Goal: Navigation & Orientation: Understand site structure

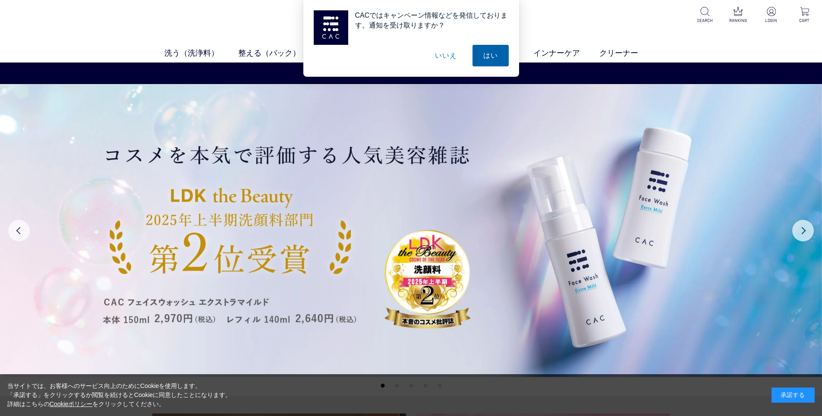
click at [490, 50] on button "はい" at bounding box center [490, 56] width 36 height 22
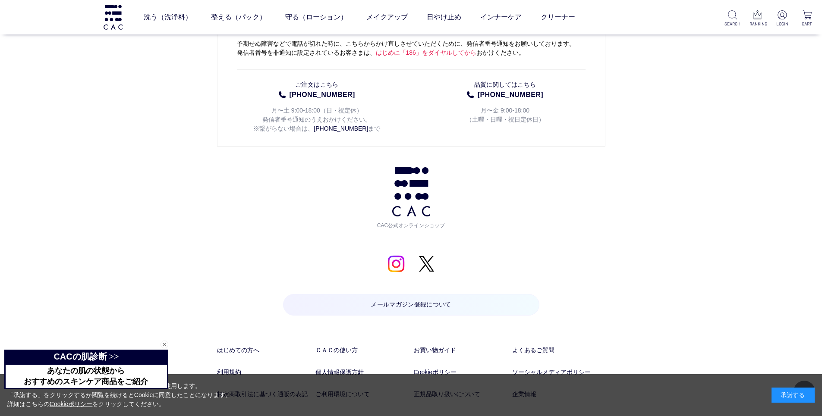
scroll to position [4539, 0]
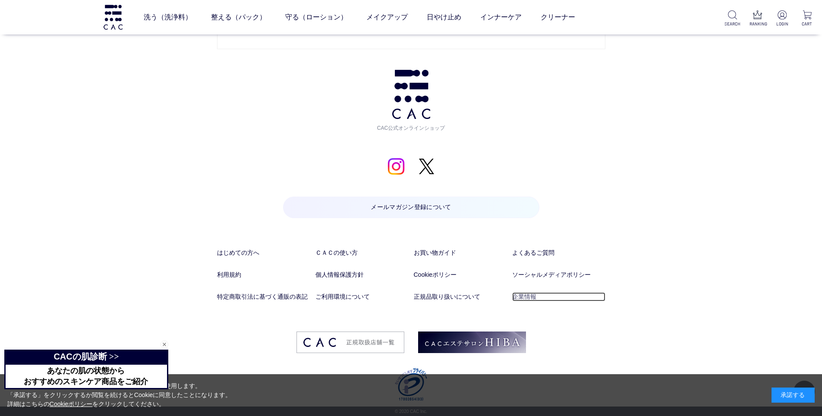
click at [514, 292] on link "企業情報" at bounding box center [558, 296] width 93 height 9
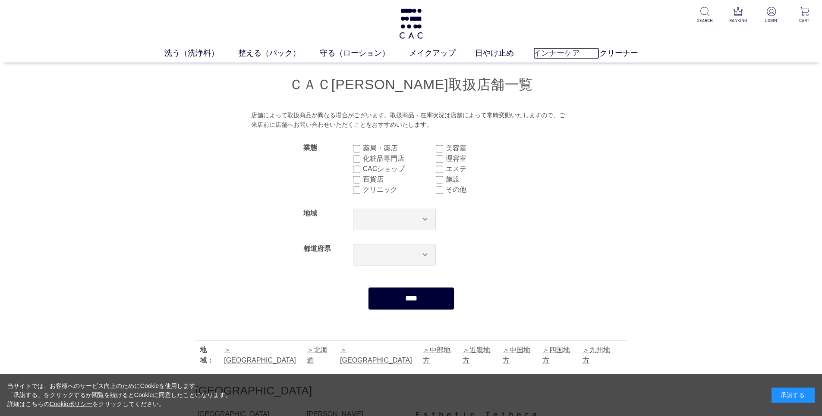
click at [568, 49] on link "インナーケア" at bounding box center [566, 53] width 66 height 12
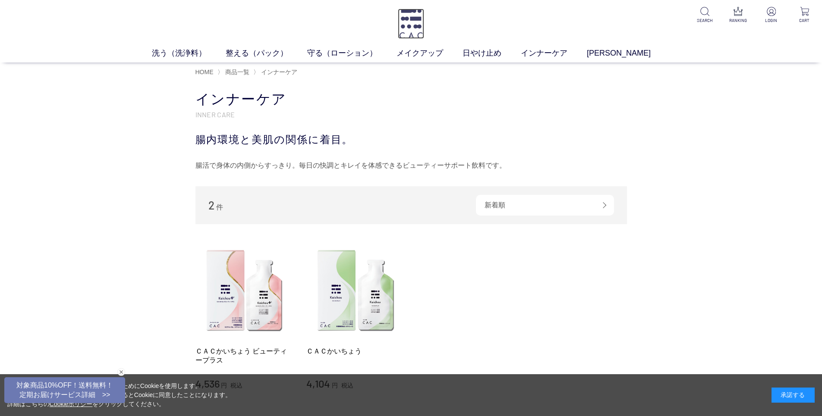
click at [420, 36] on img at bounding box center [411, 24] width 26 height 30
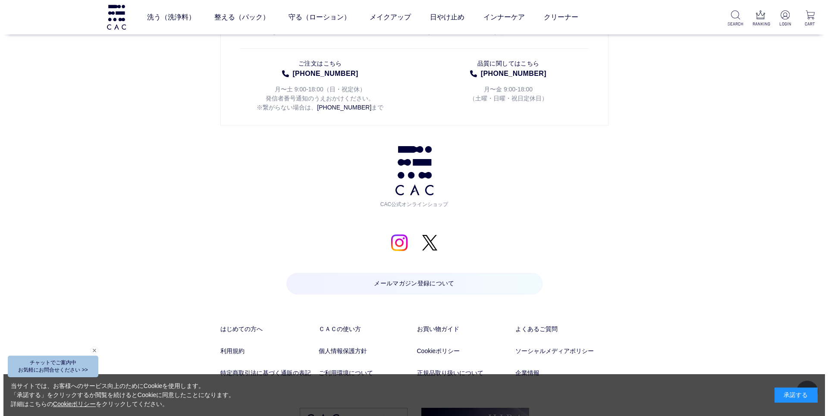
scroll to position [4539, 0]
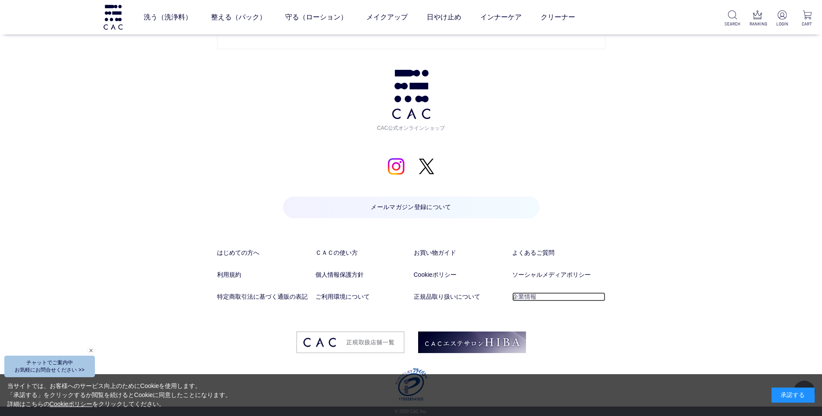
click at [517, 294] on link "企業情報" at bounding box center [558, 296] width 93 height 9
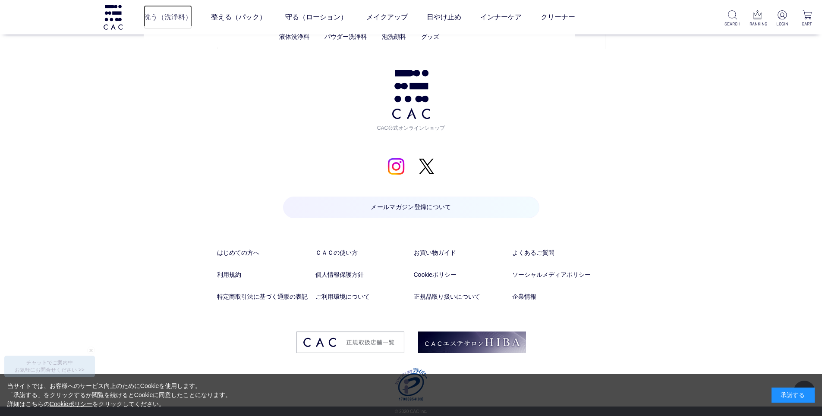
click at [158, 16] on link "洗う（洗浄料）" at bounding box center [168, 17] width 48 height 24
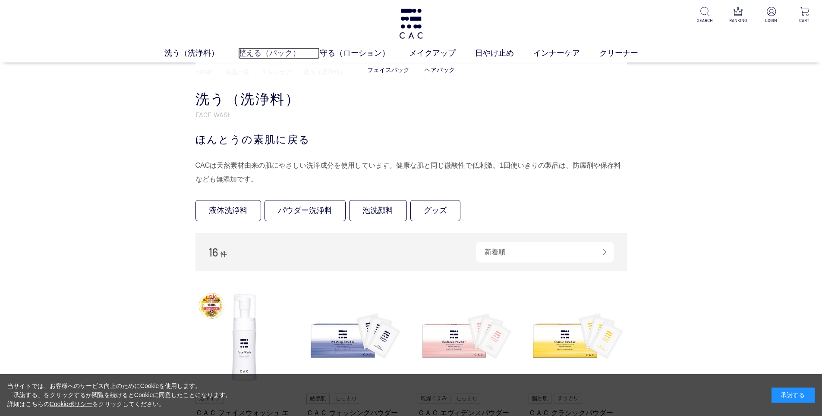
click at [263, 54] on link "整える（パック）" at bounding box center [279, 53] width 82 height 12
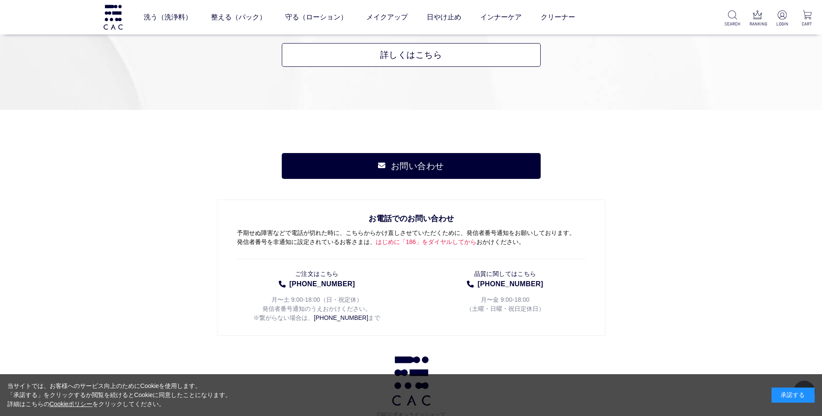
scroll to position [1121, 0]
